Goal: Download file/media

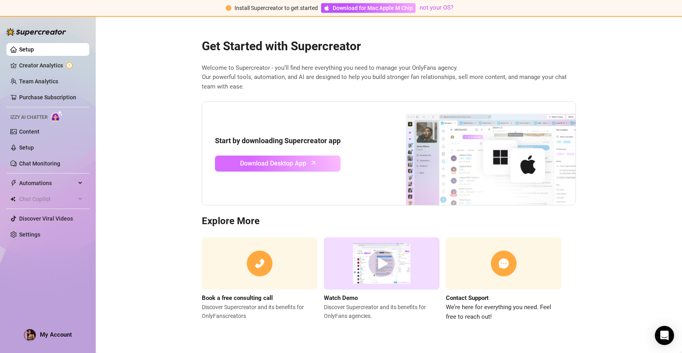
click at [261, 166] on span "Download Desktop App" at bounding box center [273, 163] width 66 height 10
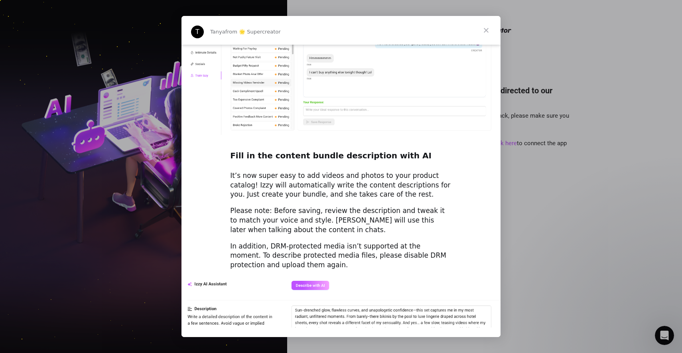
scroll to position [962, 0]
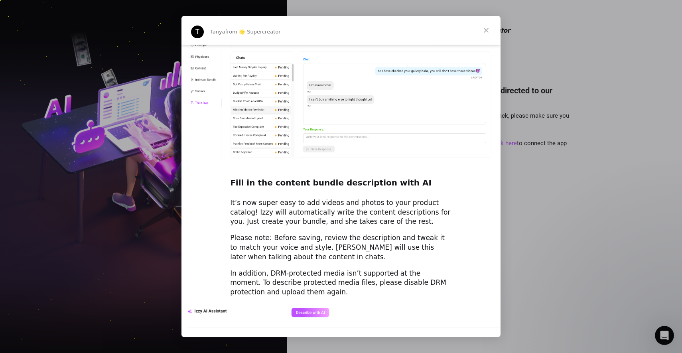
click at [481, 30] on span "Close" at bounding box center [486, 30] width 29 height 29
